Goal: Task Accomplishment & Management: Use online tool/utility

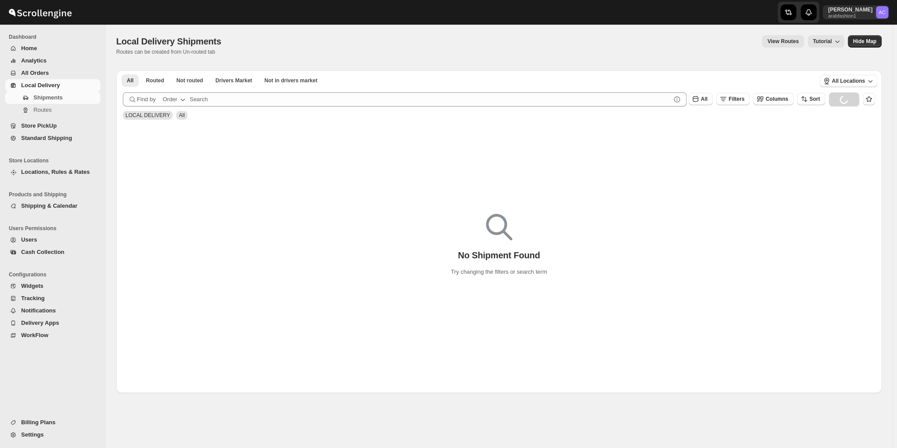
click at [50, 83] on span "Local Delivery" at bounding box center [40, 85] width 39 height 7
click at [185, 78] on span "Not routed" at bounding box center [189, 80] width 27 height 7
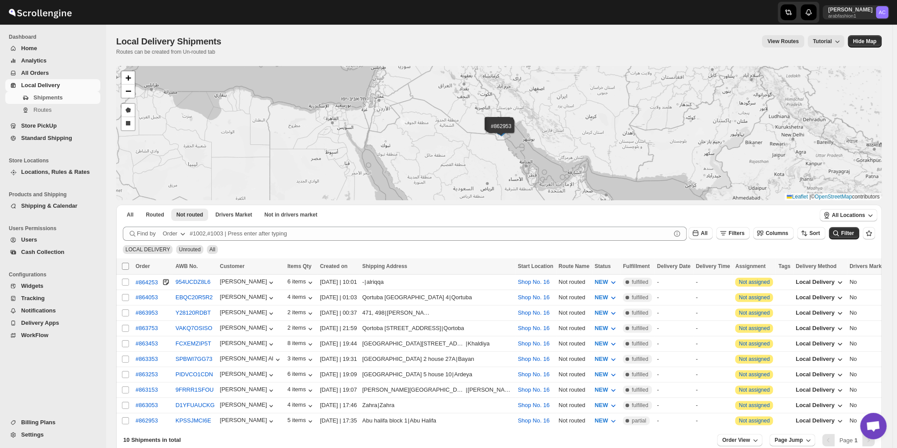
click at [123, 267] on input "Select all shipments" at bounding box center [125, 266] width 7 height 7
checkbox input "true"
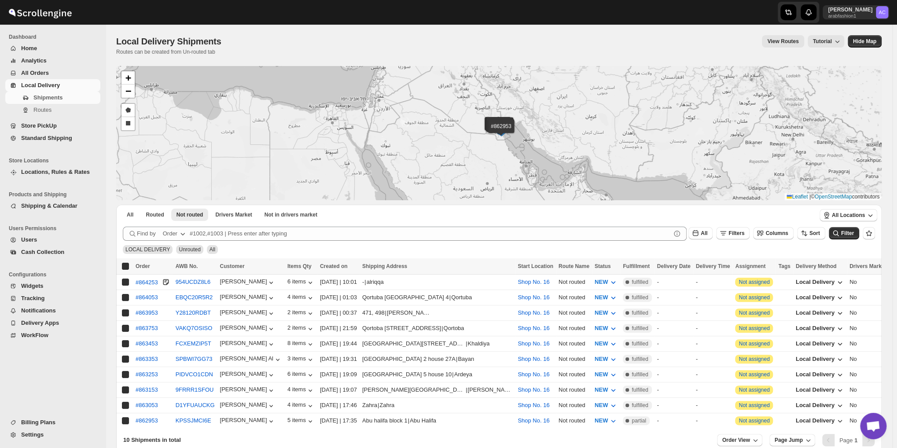
checkbox input "true"
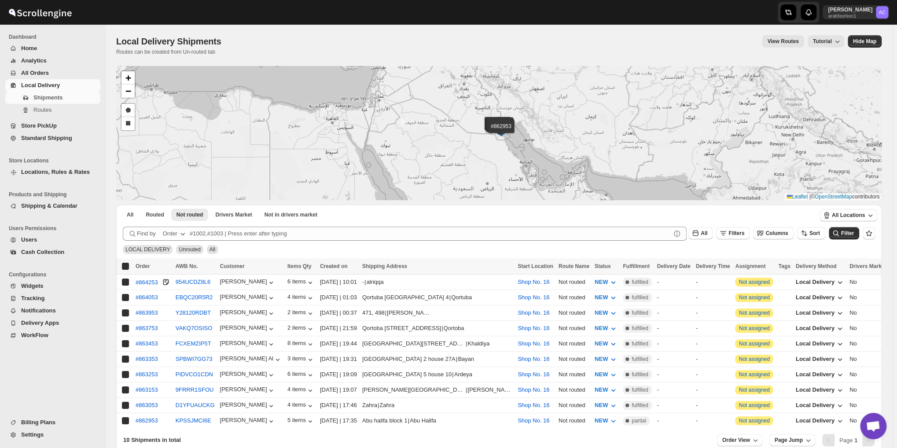
checkbox input "true"
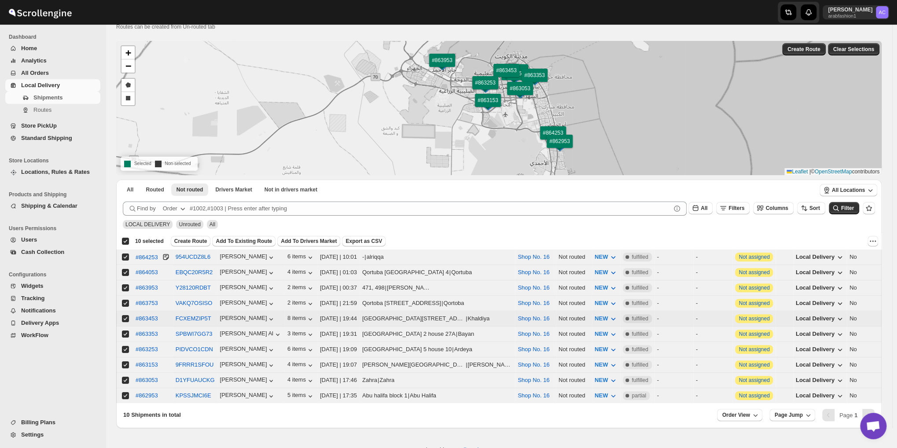
scroll to position [47, 0]
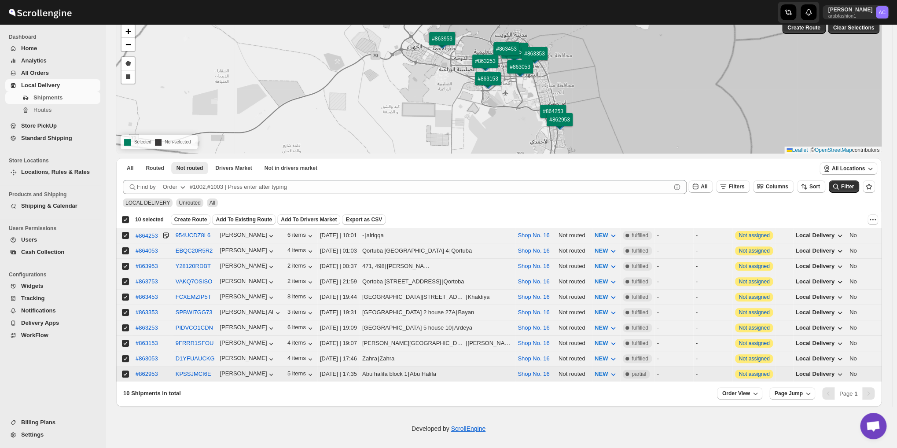
click at [124, 370] on input "Select shipment" at bounding box center [125, 373] width 7 height 7
checkbox input "false"
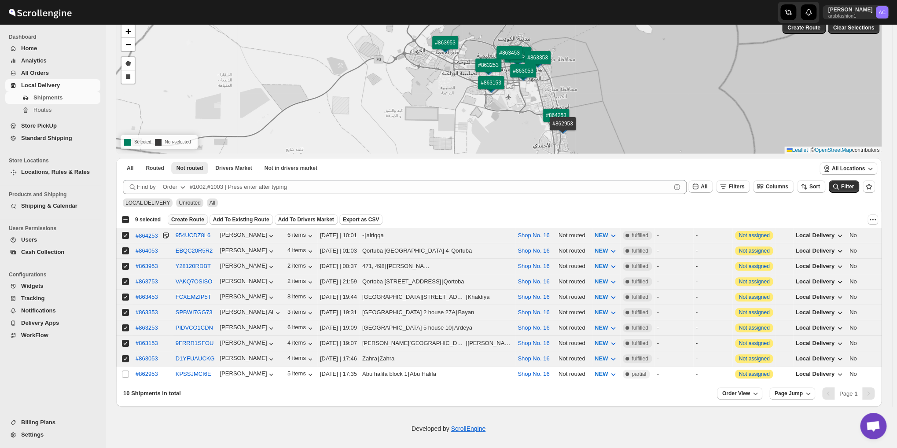
click at [194, 218] on span "Create Route" at bounding box center [187, 219] width 33 height 7
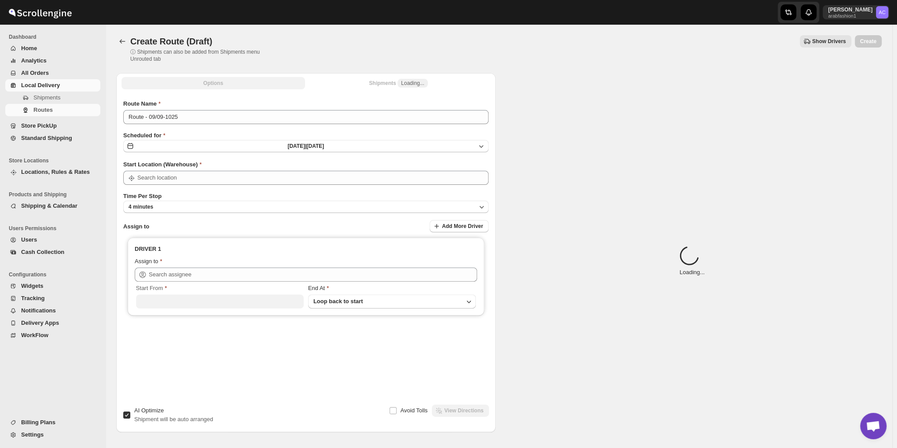
type input "Shop No. 16"
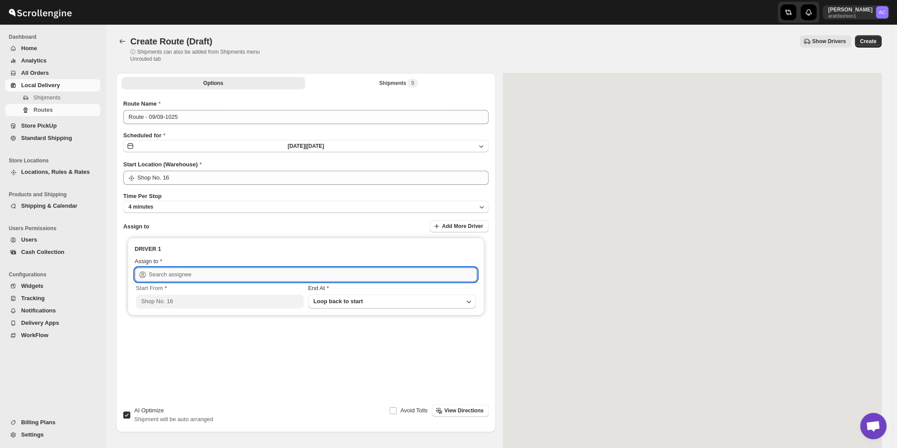
click at [170, 270] on input "text" at bounding box center [313, 274] width 328 height 14
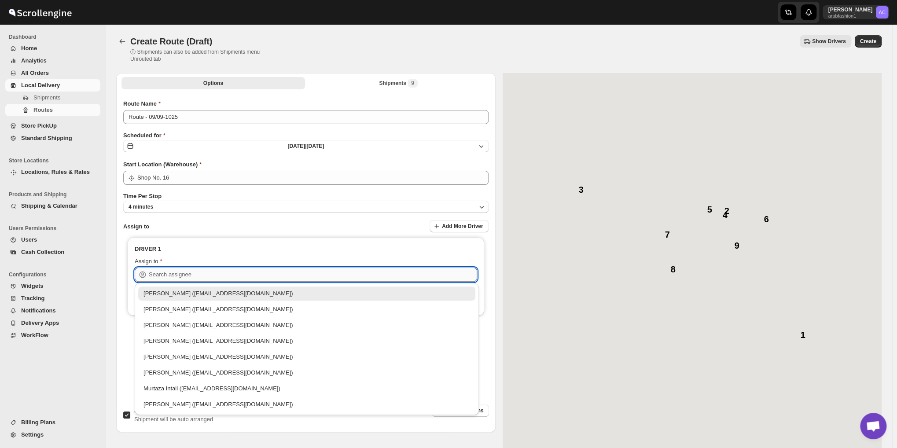
click at [170, 270] on input "text" at bounding box center [313, 274] width 328 height 14
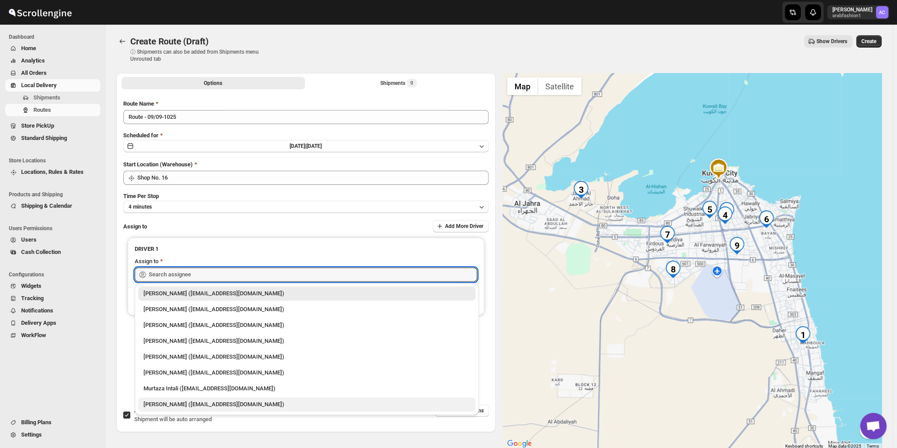
click at [218, 407] on div "[PERSON_NAME] ([EMAIL_ADDRESS][DOMAIN_NAME])" at bounding box center [306, 404] width 326 height 9
type input "[PERSON_NAME] ([EMAIL_ADDRESS][DOMAIN_NAME])"
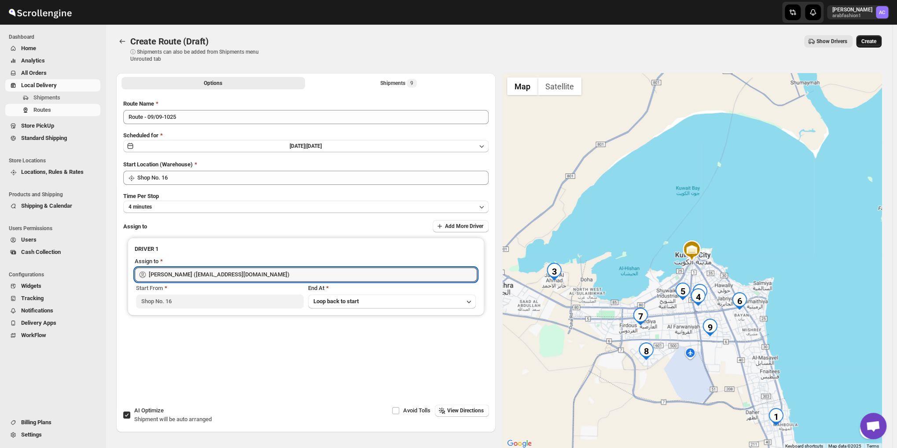
click at [875, 41] on span "Create" at bounding box center [868, 41] width 15 height 7
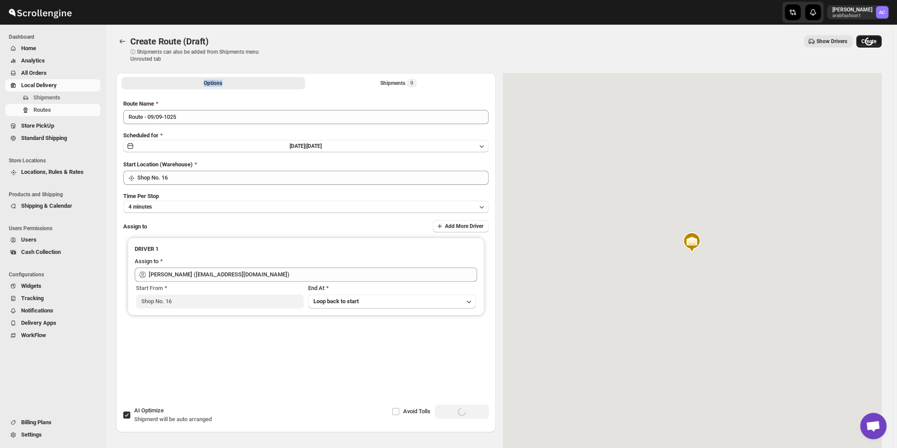
click at [875, 41] on div "Loading Create" at bounding box center [869, 41] width 26 height 12
